Goal: Entertainment & Leisure: Consume media (video, audio)

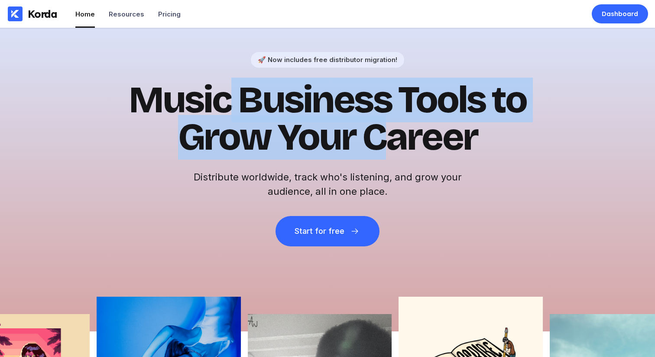
drag, startPoint x: 232, startPoint y: 105, endPoint x: 410, endPoint y: 138, distance: 181.1
click at [400, 136] on h1 "Music Business Tools to Grow Your Career" at bounding box center [327, 119] width 425 height 75
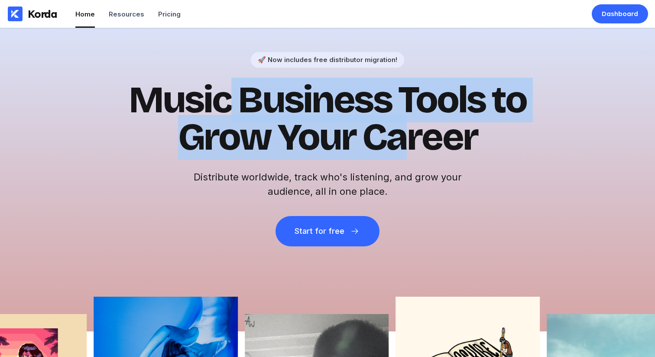
click at [410, 138] on h1 "Music Business Tools to Grow Your Career" at bounding box center [327, 119] width 425 height 75
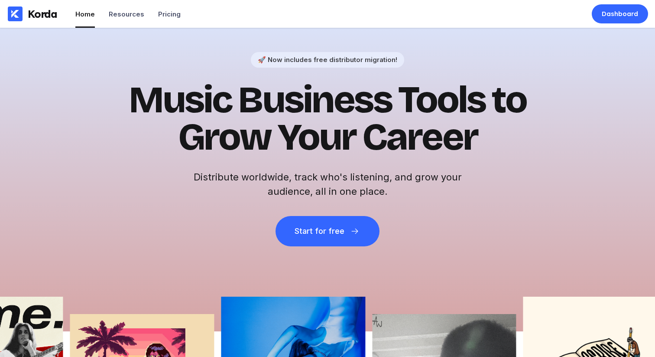
click at [218, 111] on h1 "Music Business Tools to Grow Your Career" at bounding box center [327, 119] width 425 height 75
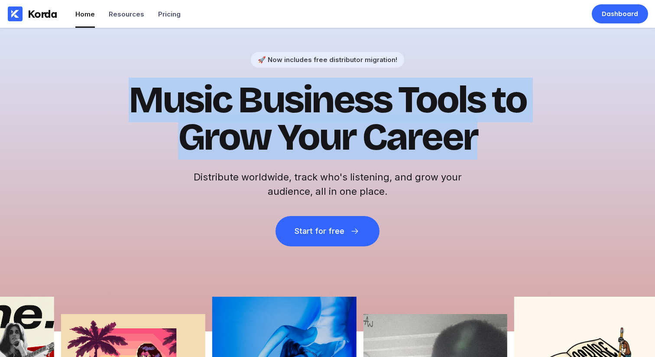
drag, startPoint x: 178, startPoint y: 107, endPoint x: 487, endPoint y: 160, distance: 313.6
click at [486, 160] on div "🚀 Now includes free distributor migration! Music Business Tools to Grow Your Ca…" at bounding box center [327, 149] width 425 height 194
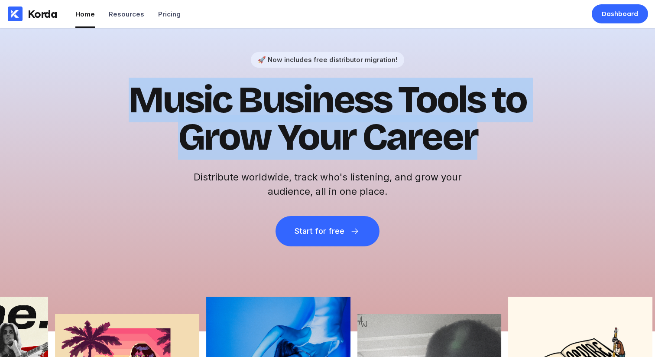
click at [489, 161] on div "🚀 Now includes free distributor migration! Music Business Tools to Grow Your Ca…" at bounding box center [327, 149] width 425 height 194
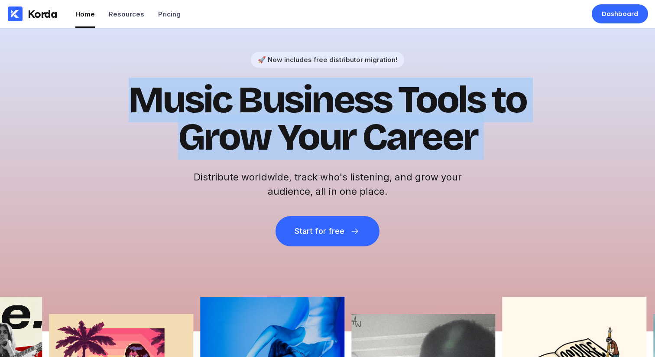
drag, startPoint x: 489, startPoint y: 160, endPoint x: 140, endPoint y: 82, distance: 357.5
click at [140, 82] on div "🚀 Now includes free distributor migration! Music Business Tools to Grow Your Ca…" at bounding box center [327, 149] width 425 height 194
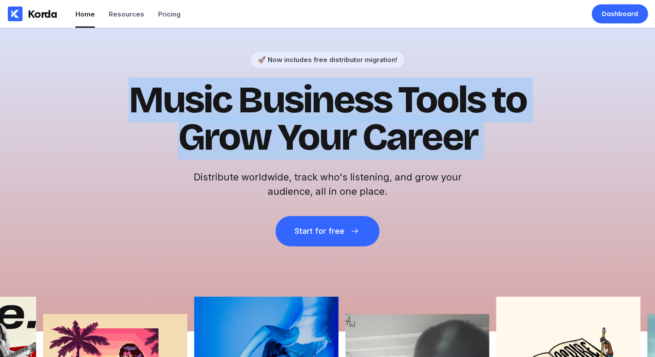
click at [140, 82] on h1 "Music Business Tools to Grow Your Career" at bounding box center [327, 119] width 425 height 75
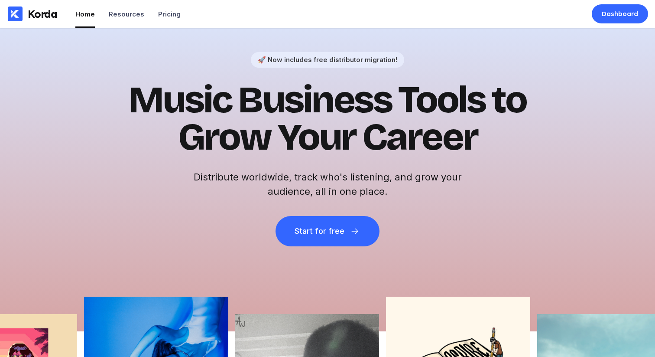
click at [228, 110] on h1 "Music Business Tools to Grow Your Career" at bounding box center [327, 119] width 425 height 75
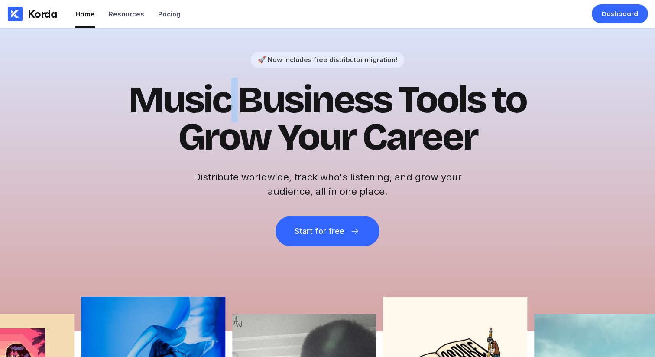
click at [228, 110] on h1 "Music Business Tools to Grow Your Career" at bounding box center [327, 119] width 425 height 75
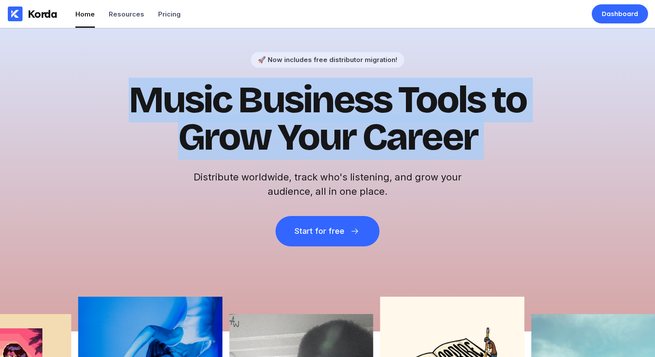
click at [228, 110] on h1 "Music Business Tools to Grow Your Career" at bounding box center [327, 119] width 425 height 75
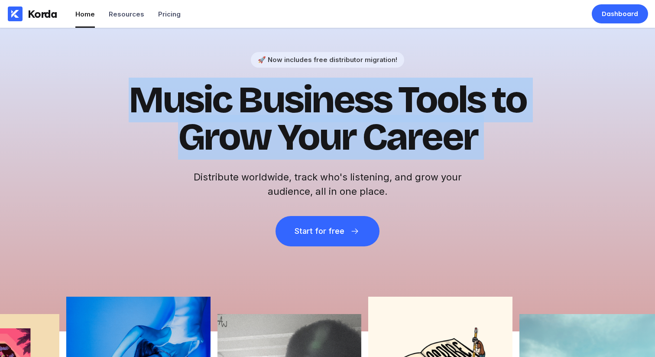
click at [228, 110] on h1 "Music Business Tools to Grow Your Career" at bounding box center [327, 119] width 425 height 75
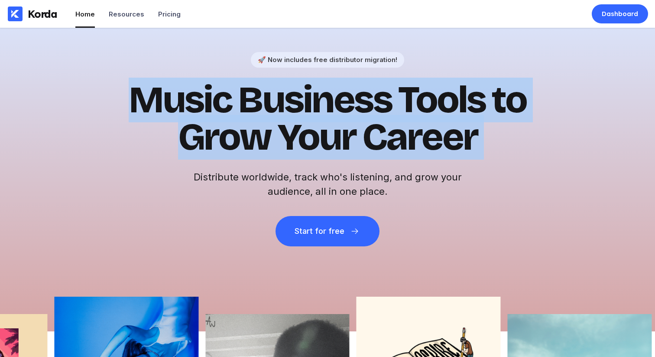
click at [229, 109] on h1 "Music Business Tools to Grow Your Career" at bounding box center [327, 119] width 425 height 75
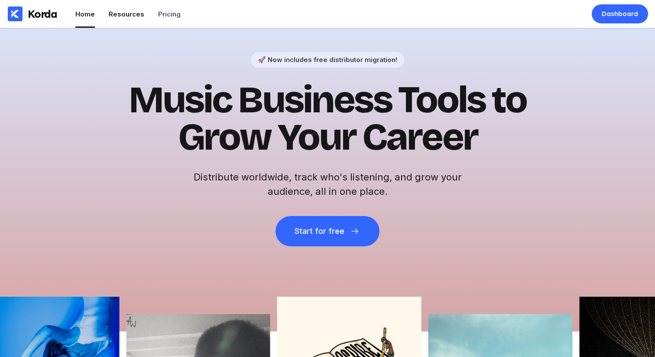
click at [113, 13] on div "Resources" at bounding box center [127, 14] width 36 height 8
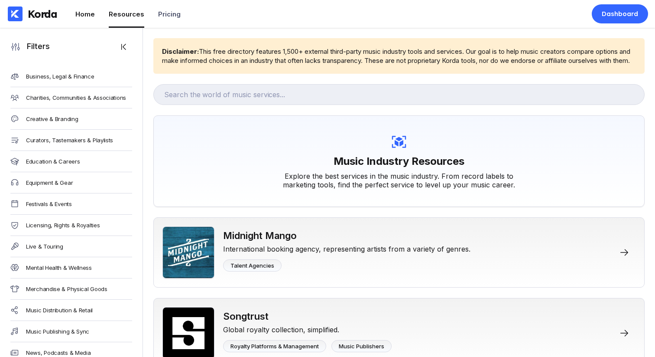
click at [85, 16] on div "Home" at bounding box center [85, 14] width 20 height 8
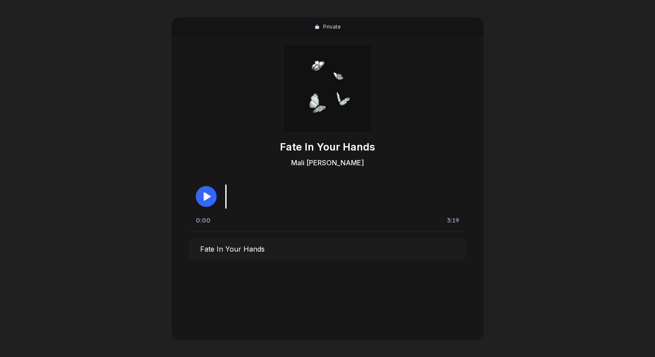
click at [202, 193] on icon "button" at bounding box center [206, 196] width 10 height 10
click at [580, 144] on div "Private Fate In Your Hands Mali [PERSON_NAME] 0:03 3:19 Fate In Your Hands" at bounding box center [327, 178] width 655 height 357
click at [186, 297] on div "Private Fate In Your Hands Mali [PERSON_NAME] 0:11 3:19 Fate In Your Hands" at bounding box center [328, 178] width 312 height 322
click at [205, 199] on icon "button" at bounding box center [206, 196] width 7 height 8
